Goal: Find specific page/section: Find specific page/section

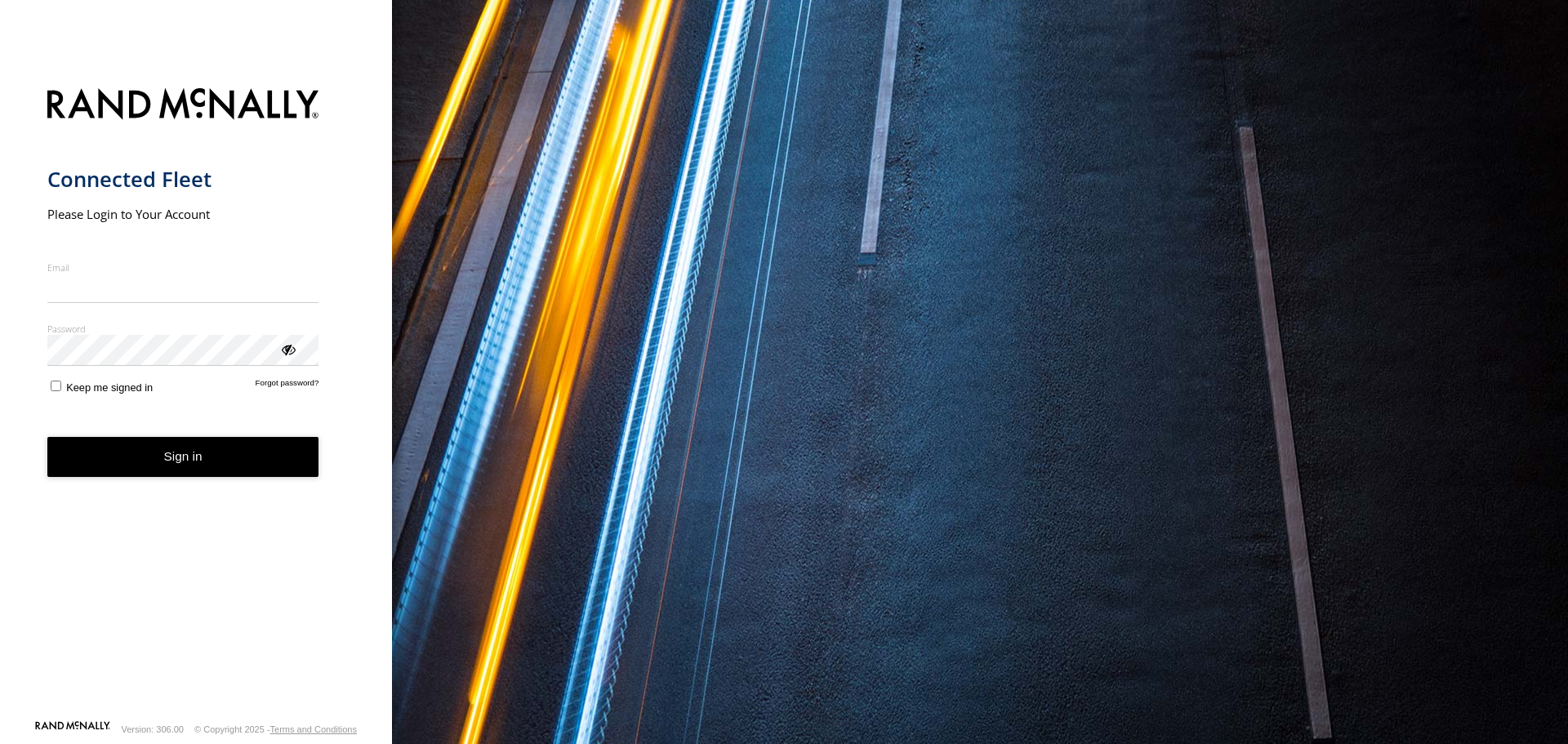
type input "**********"
click at [185, 471] on button "Sign in" at bounding box center [183, 457] width 272 height 40
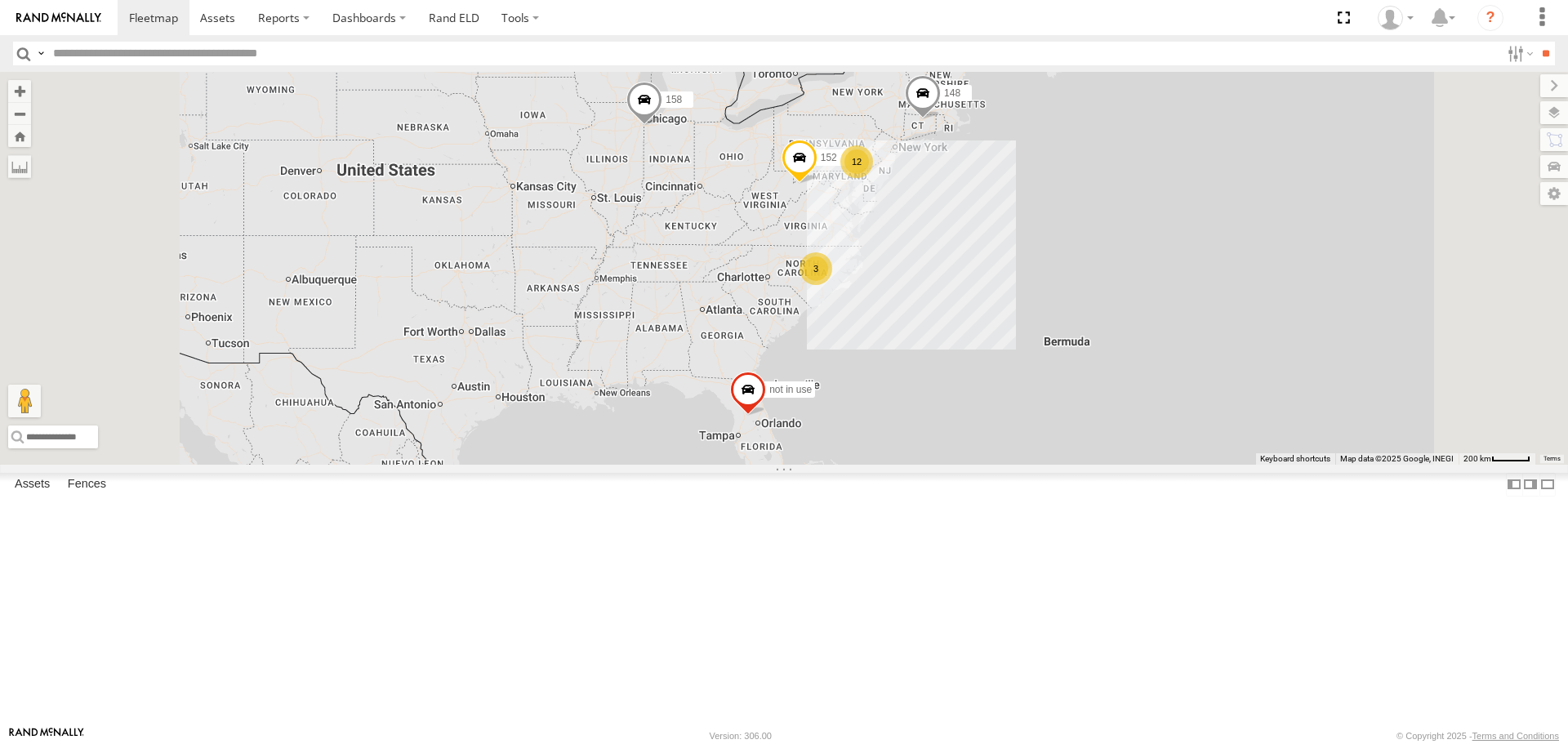
click at [0, 0] on span at bounding box center [0, 0] width 0 height 0
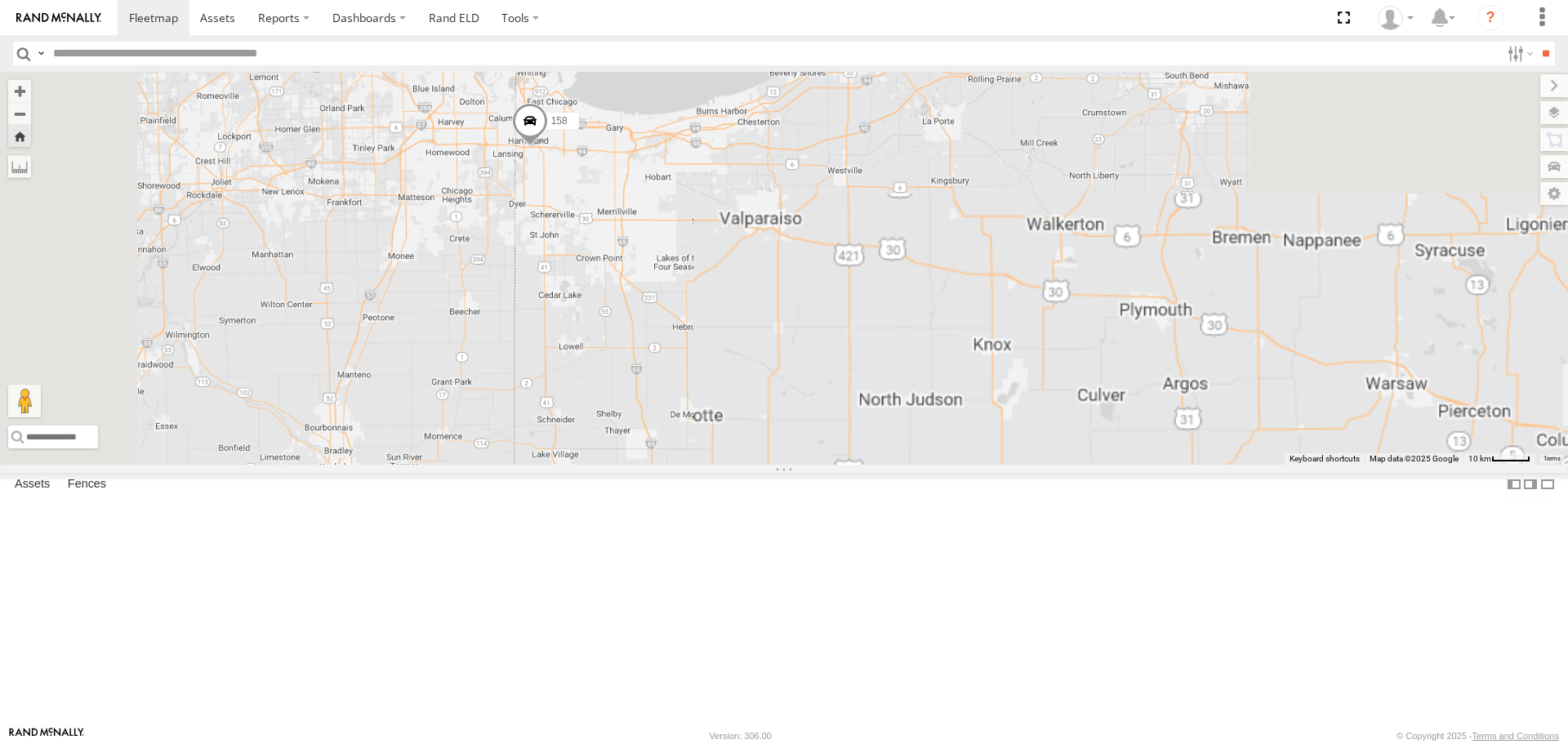
scroll to position [82, 0]
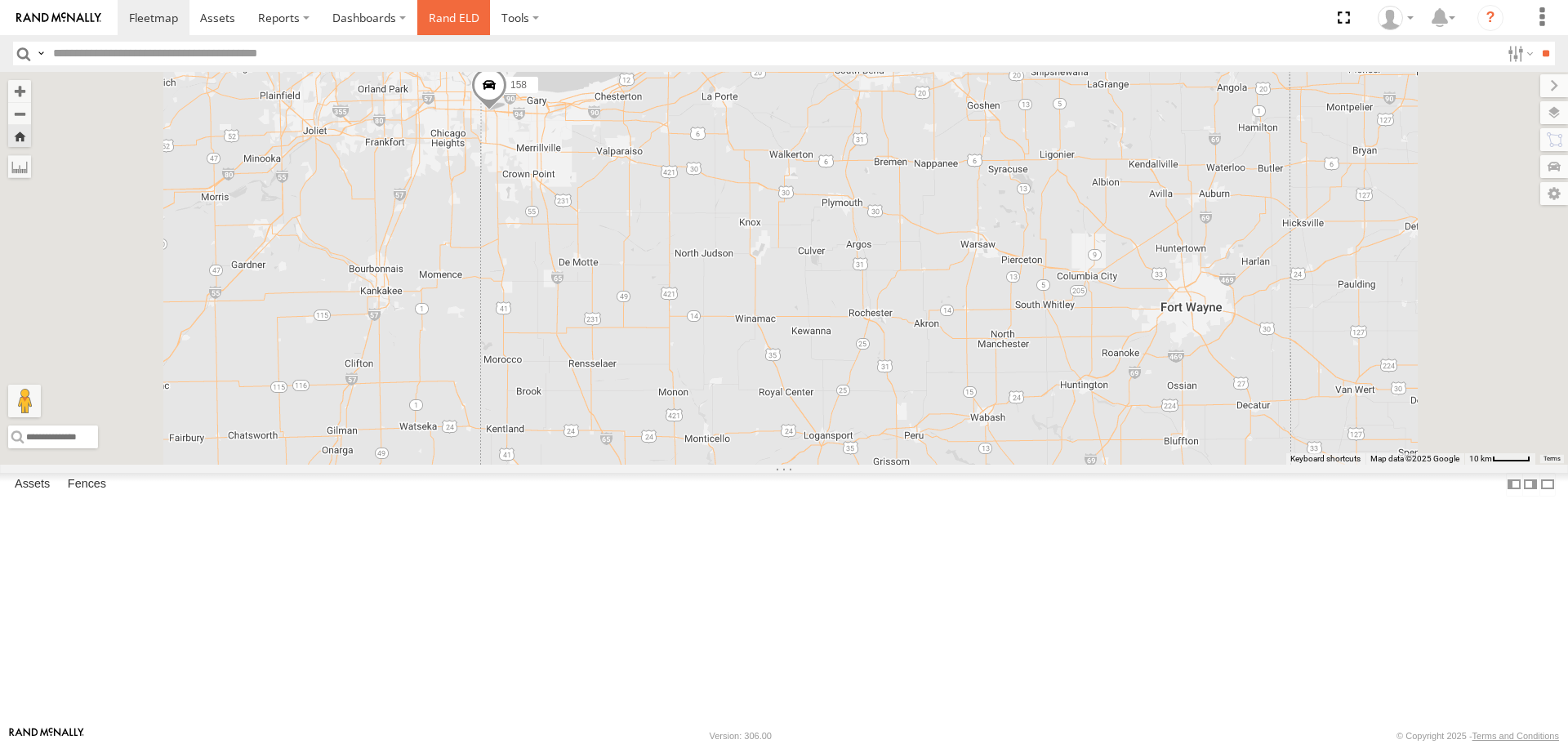
click at [457, 17] on link "Rand ELD" at bounding box center [454, 17] width 73 height 36
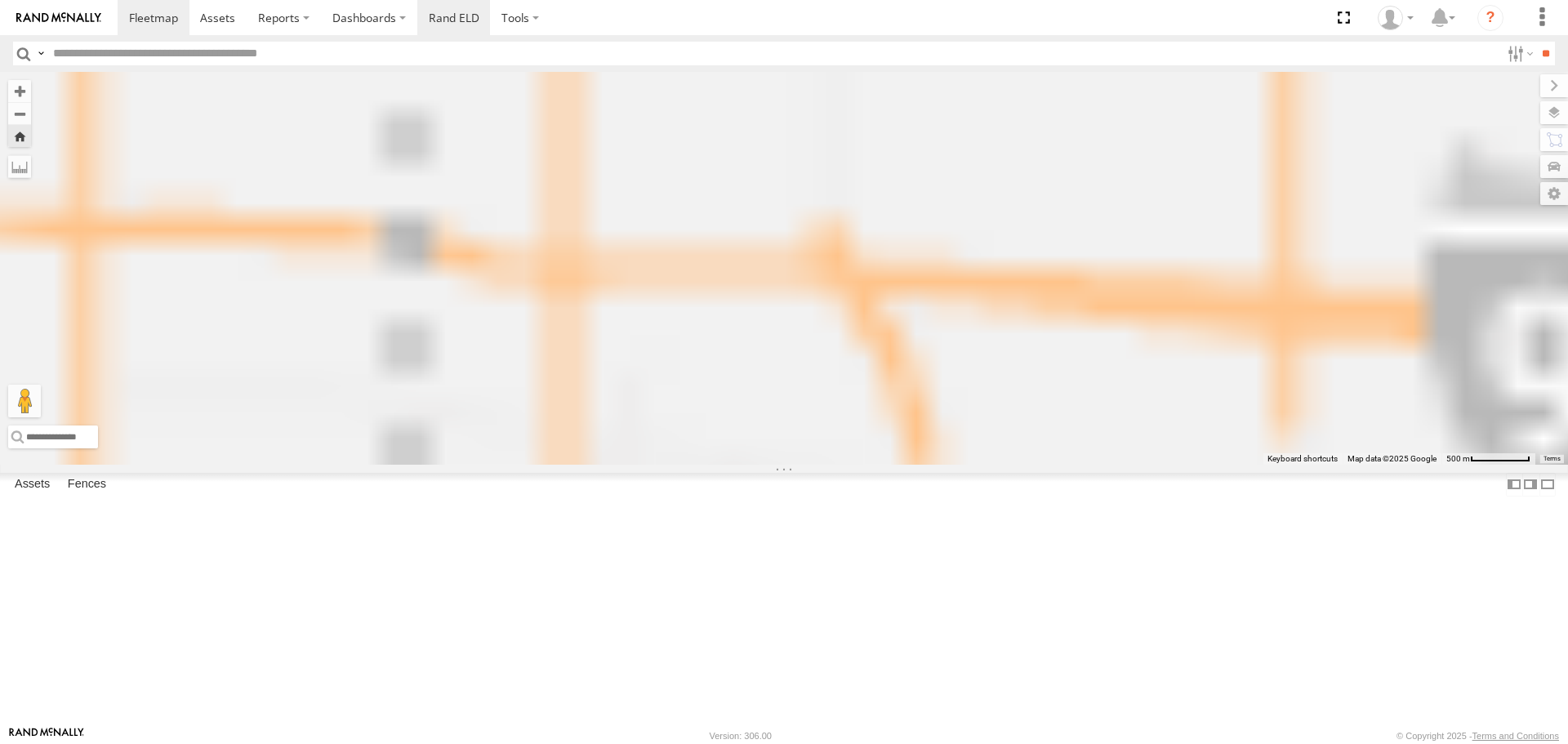
scroll to position [0, 0]
